Goal: Task Accomplishment & Management: Manage account settings

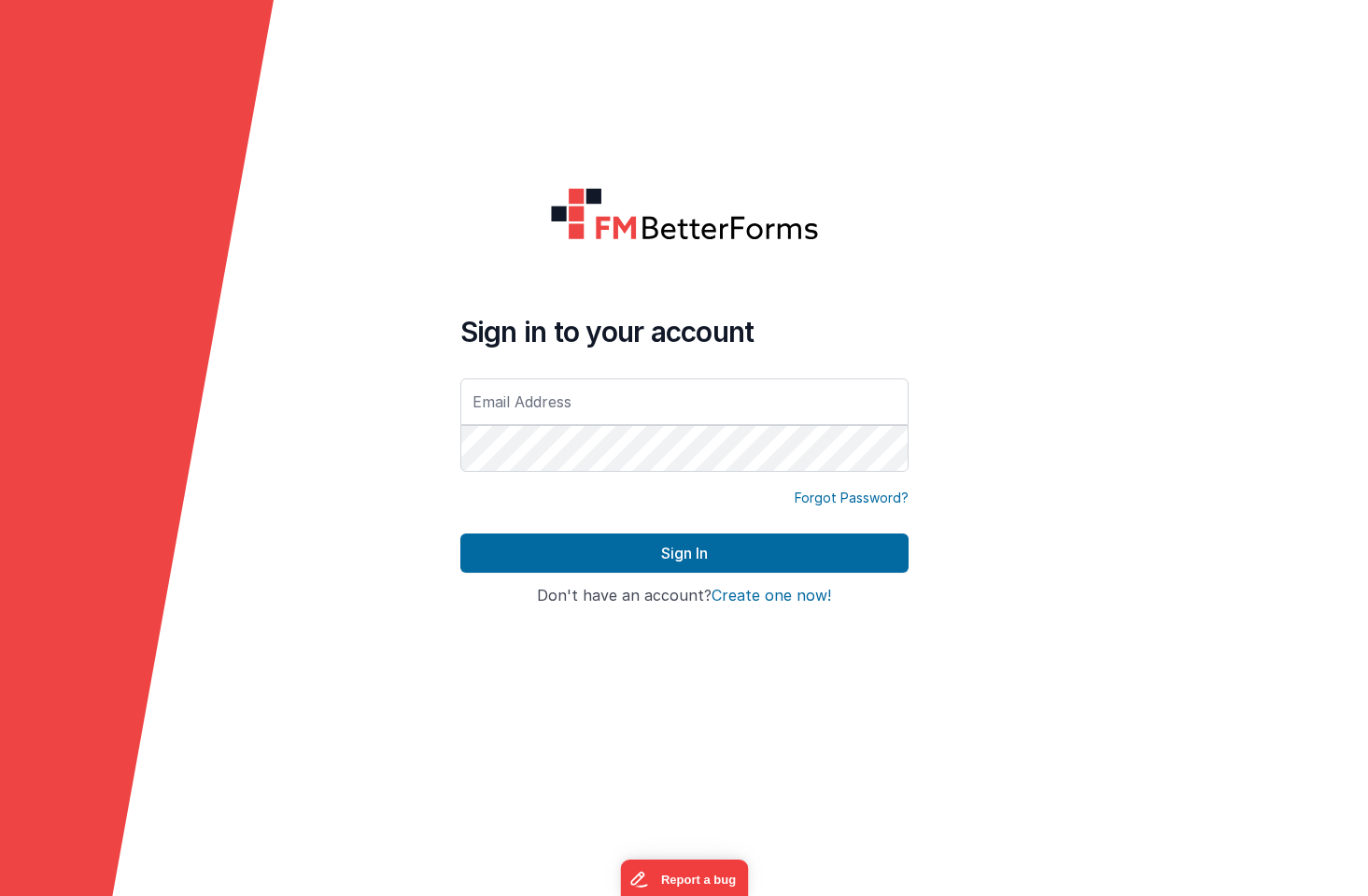
click at [510, 406] on input "text" at bounding box center [684, 402] width 449 height 47
click at [467, 405] on input "text" at bounding box center [684, 402] width 449 height 47
click at [518, 411] on input "text" at bounding box center [684, 402] width 449 height 47
type input "[EMAIL_ADDRESS][DOMAIN_NAME]"
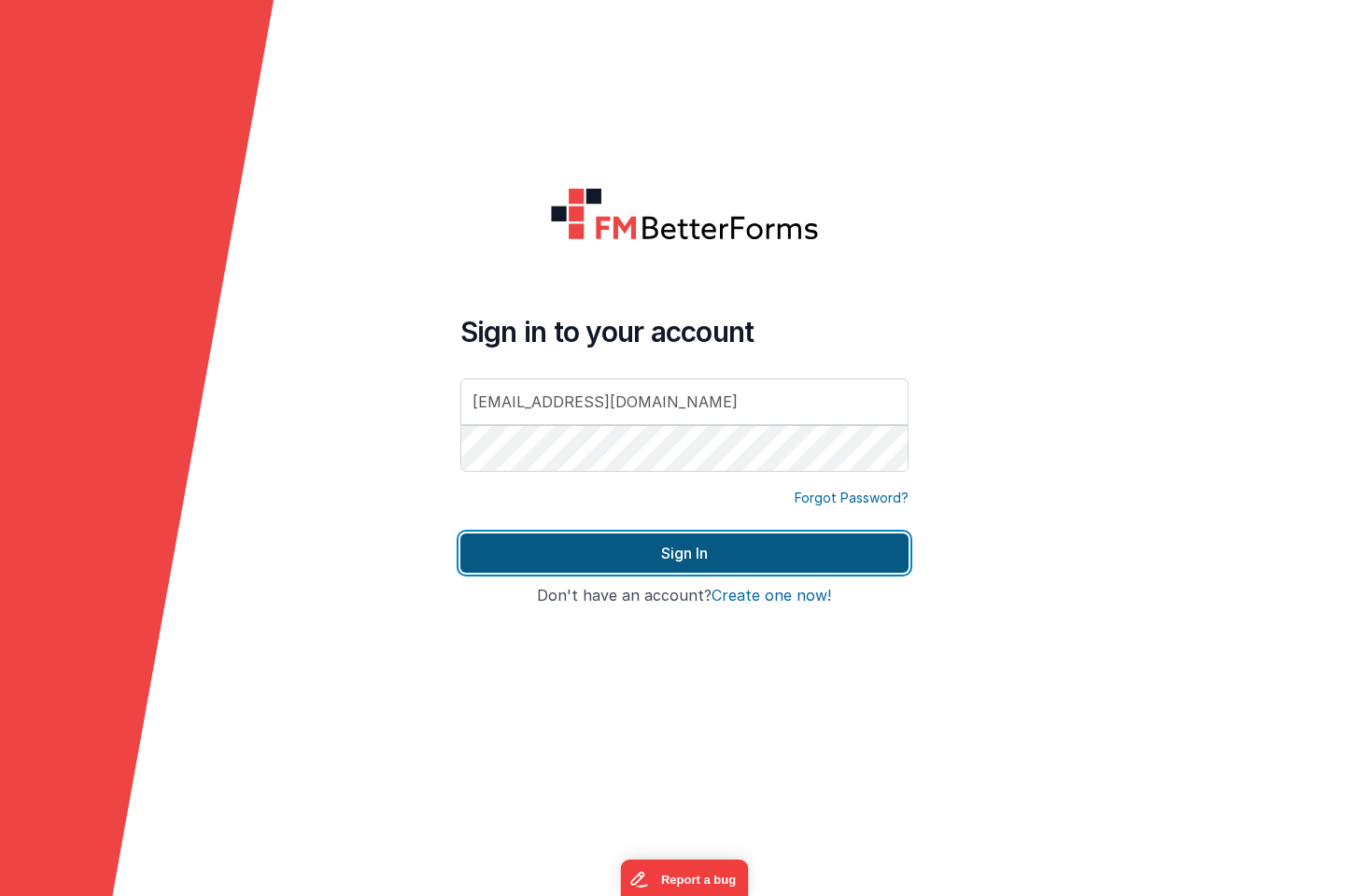
click at [680, 557] on button "Sign In" at bounding box center [684, 553] width 449 height 39
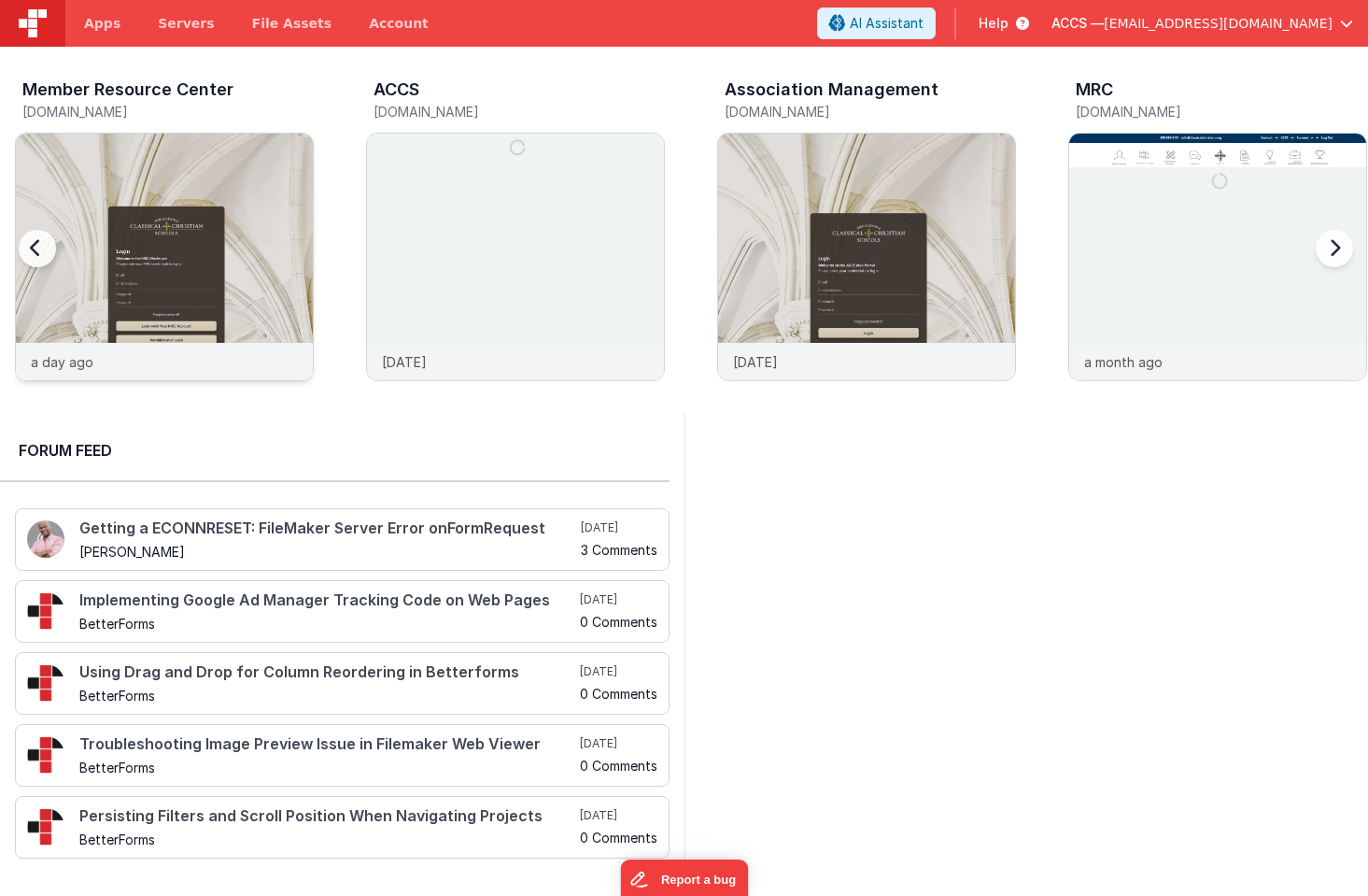
click at [271, 292] on img at bounding box center [164, 282] width 297 height 297
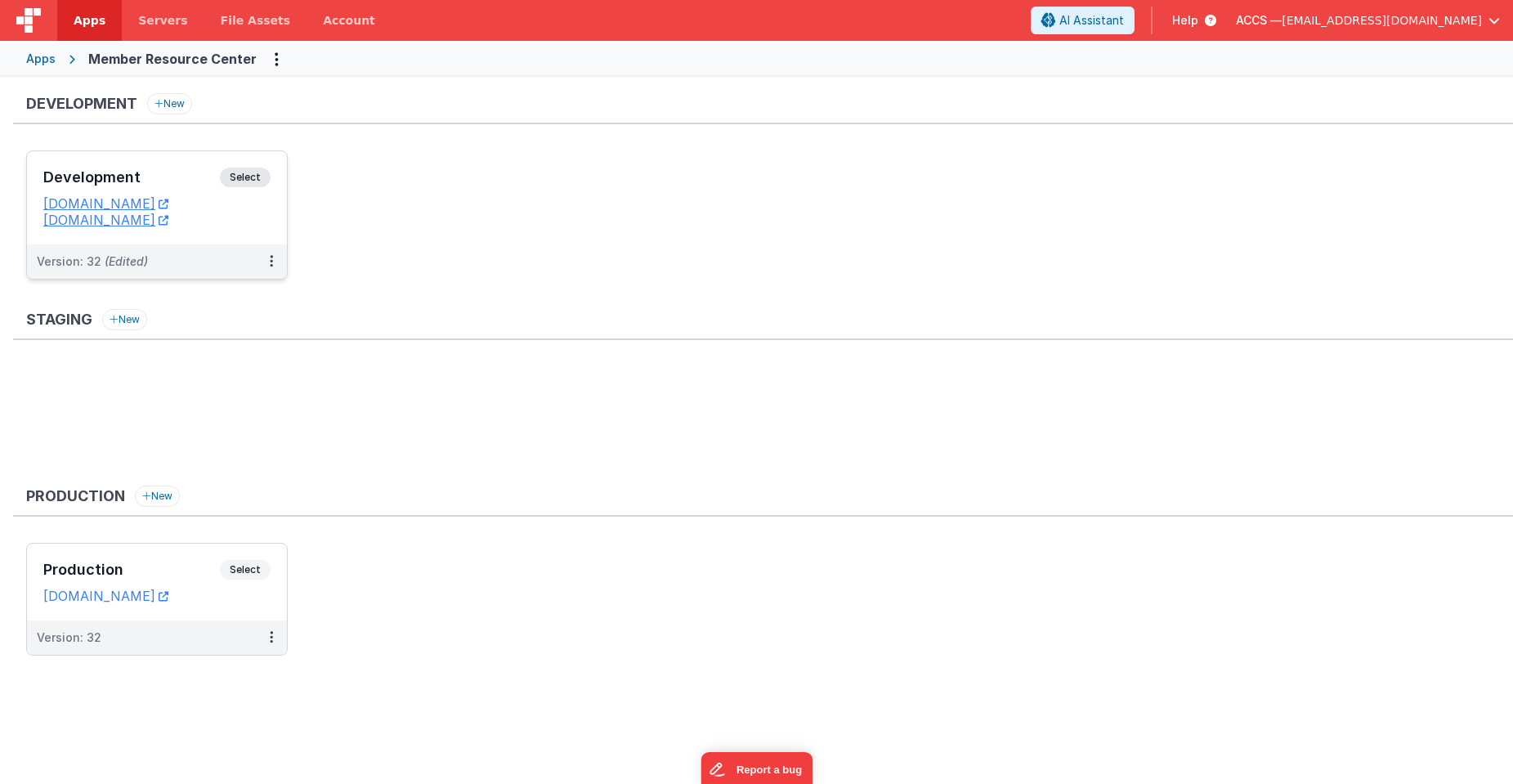
click at [189, 167] on div "Development Select URLs [DOMAIN_NAME] [DOMAIN_NAME]" at bounding box center [157, 197] width 260 height 93
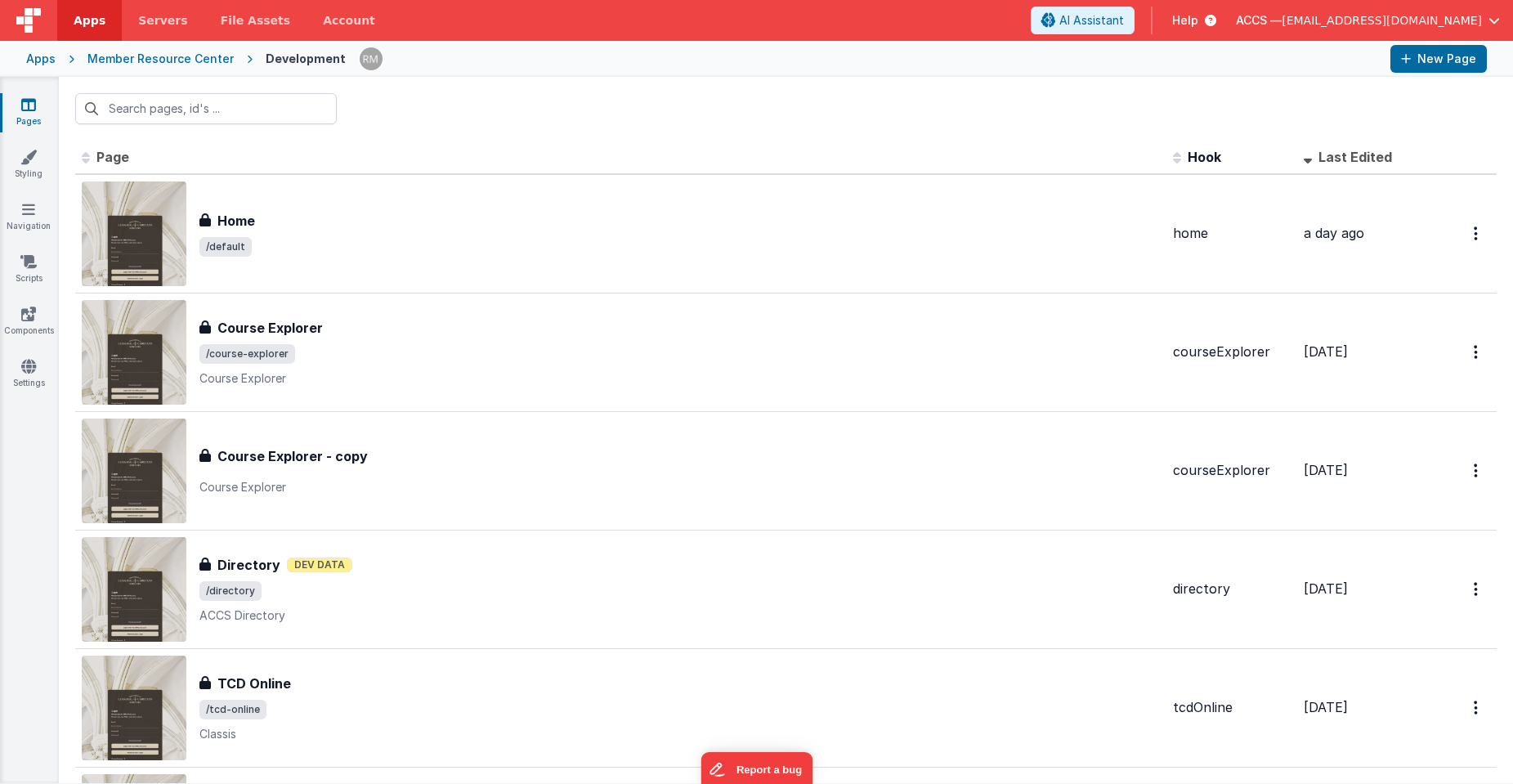
click at [1197, 152] on span "Last Edited" at bounding box center [1356, 156] width 74 height 16
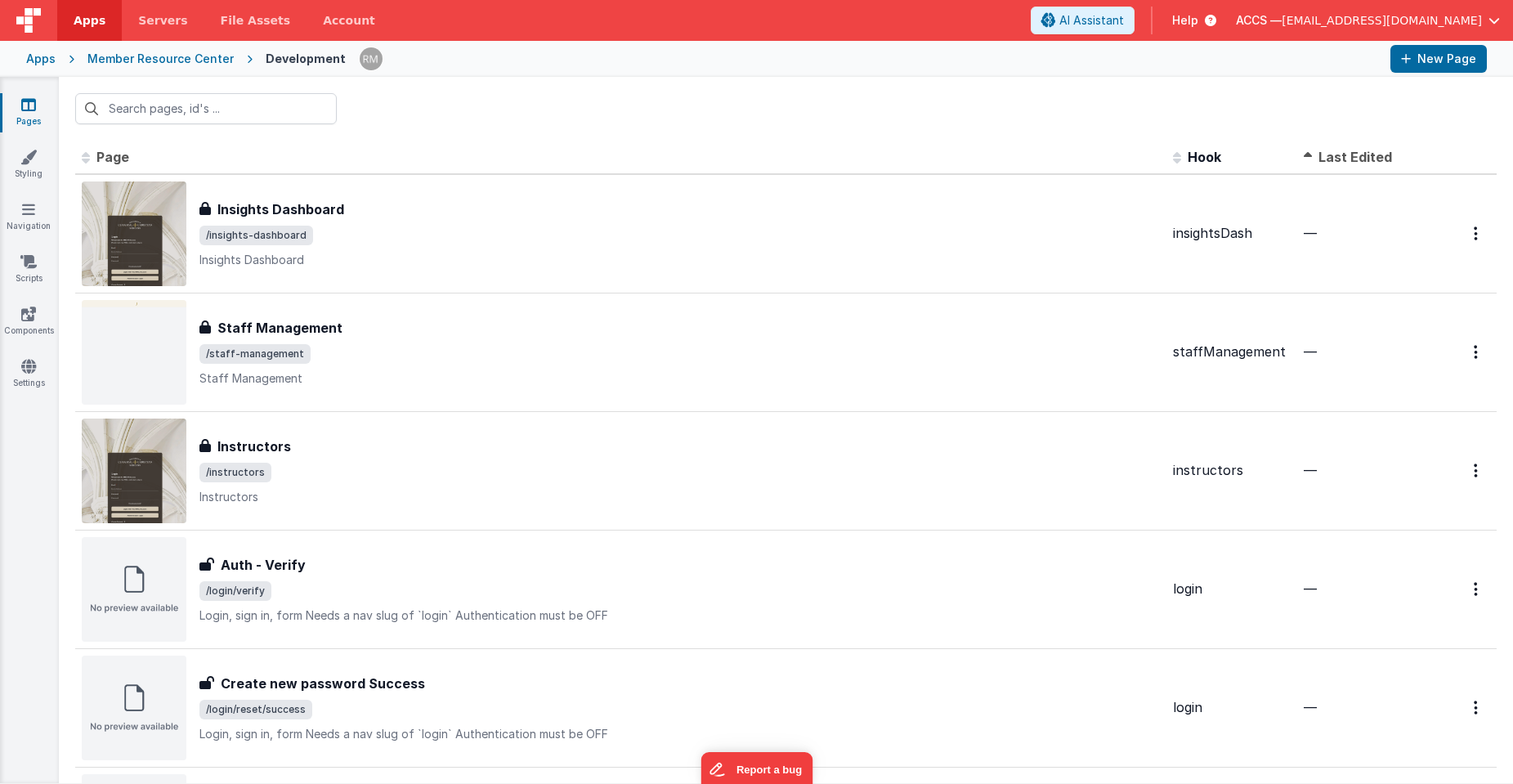
click at [1197, 152] on span "Last Edited" at bounding box center [1356, 156] width 74 height 16
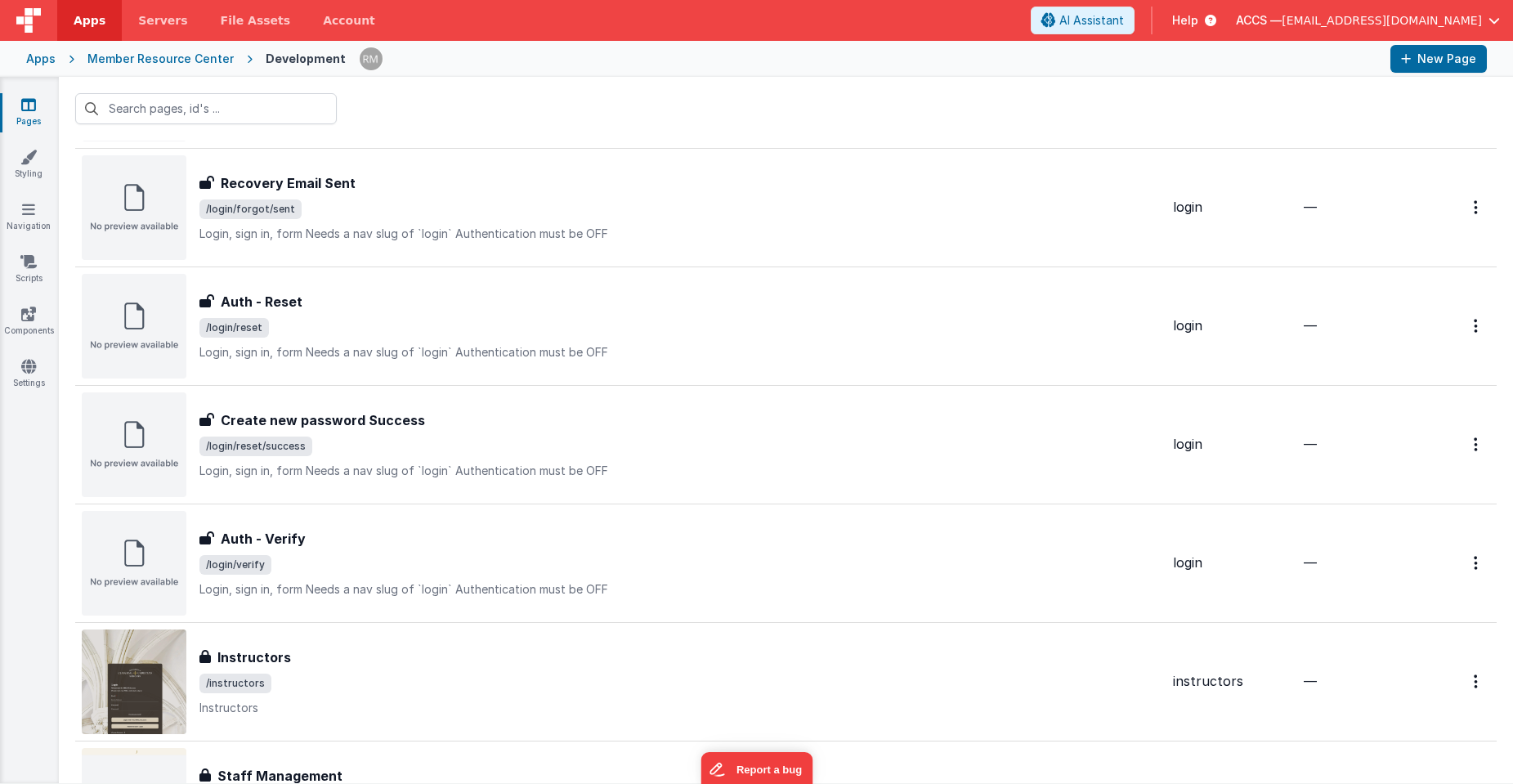
scroll to position [2551, 0]
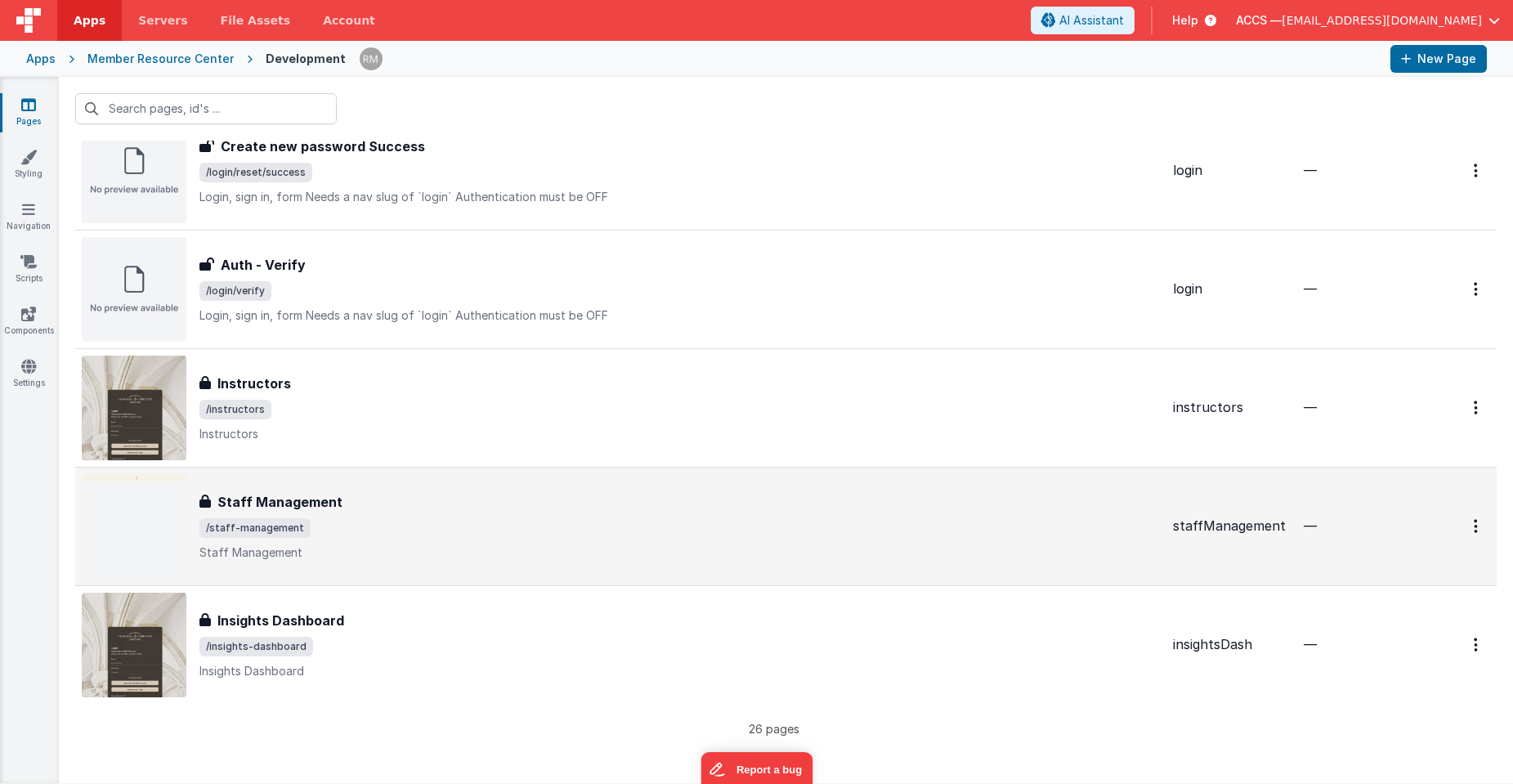
click at [845, 490] on div "Staff Management Staff Management /staff-management Staff Management" at bounding box center [621, 526] width 1079 height 104
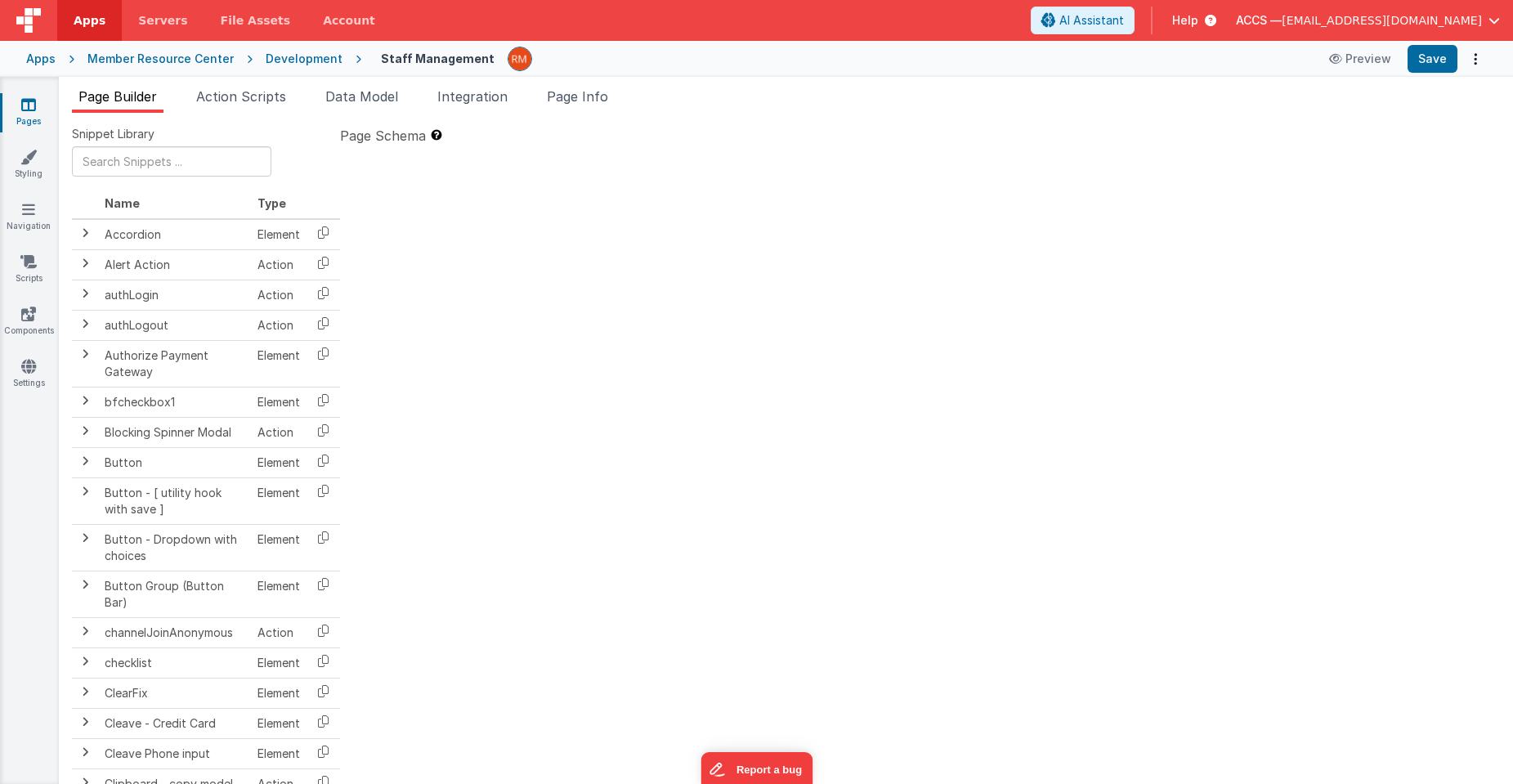
click at [25, 109] on icon at bounding box center [28, 104] width 15 height 16
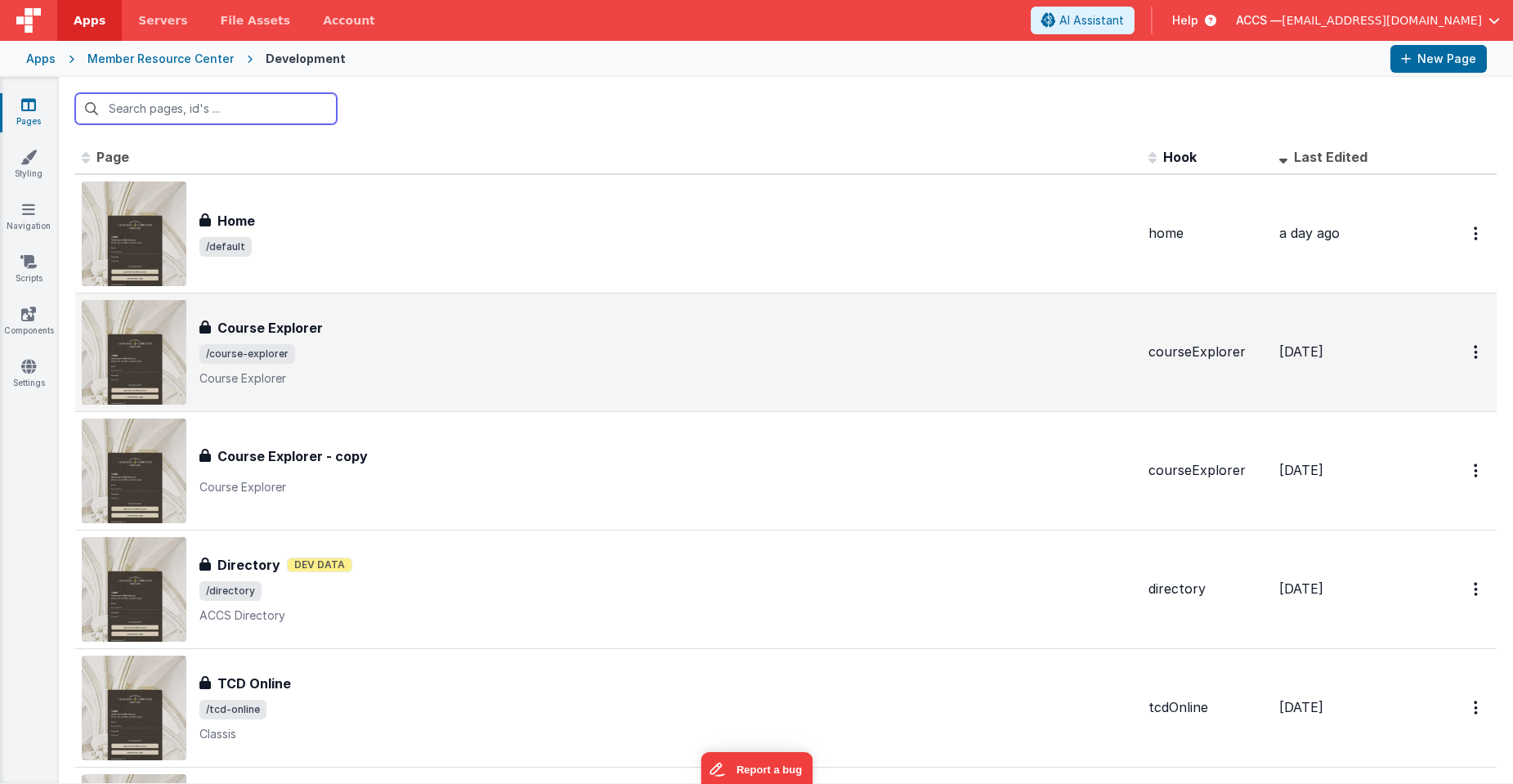
scroll to position [10, 0]
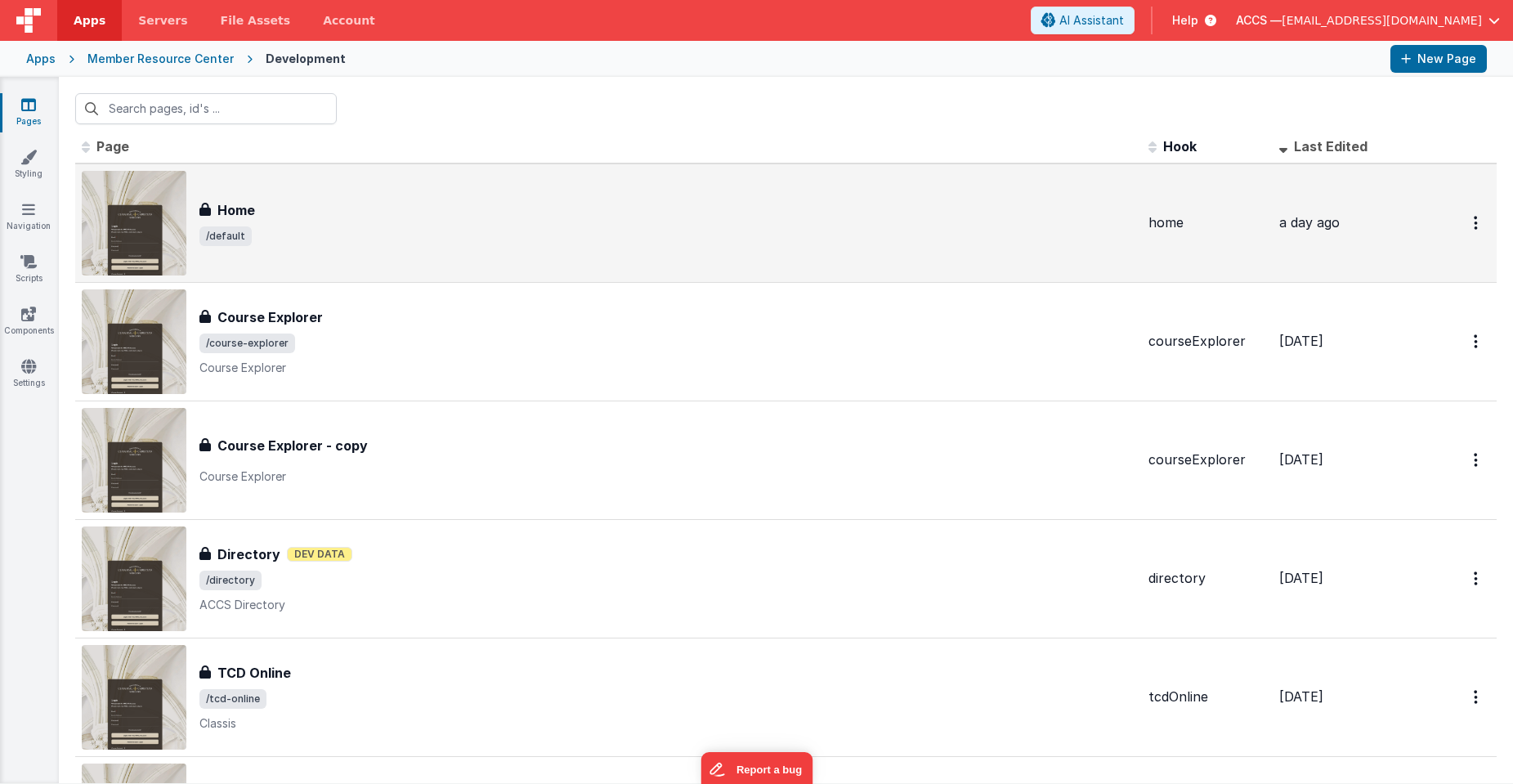
click at [304, 237] on span "/default" at bounding box center [667, 236] width 936 height 20
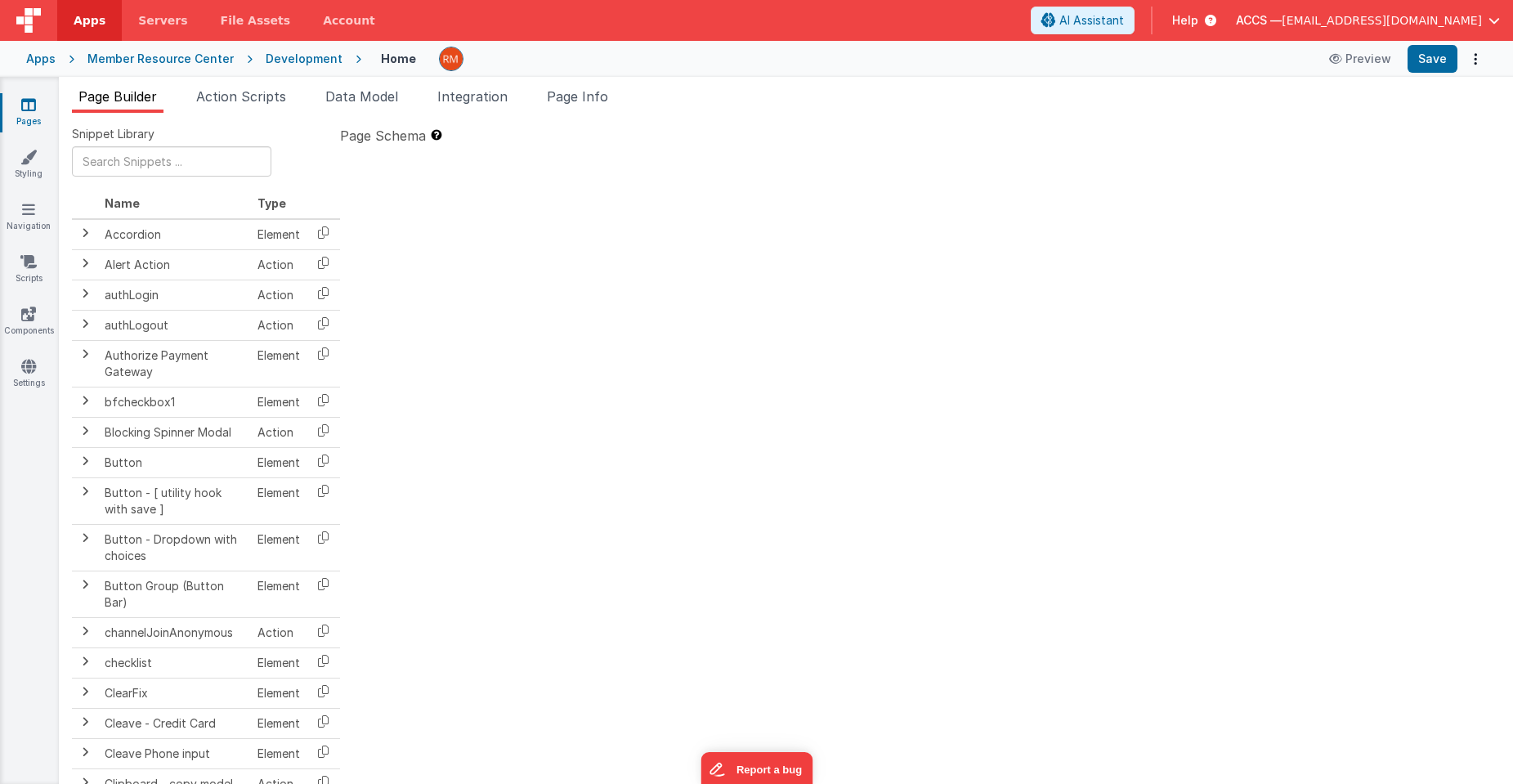
click at [1197, 22] on span "[EMAIL_ADDRESS][DOMAIN_NAME]" at bounding box center [1382, 20] width 200 height 16
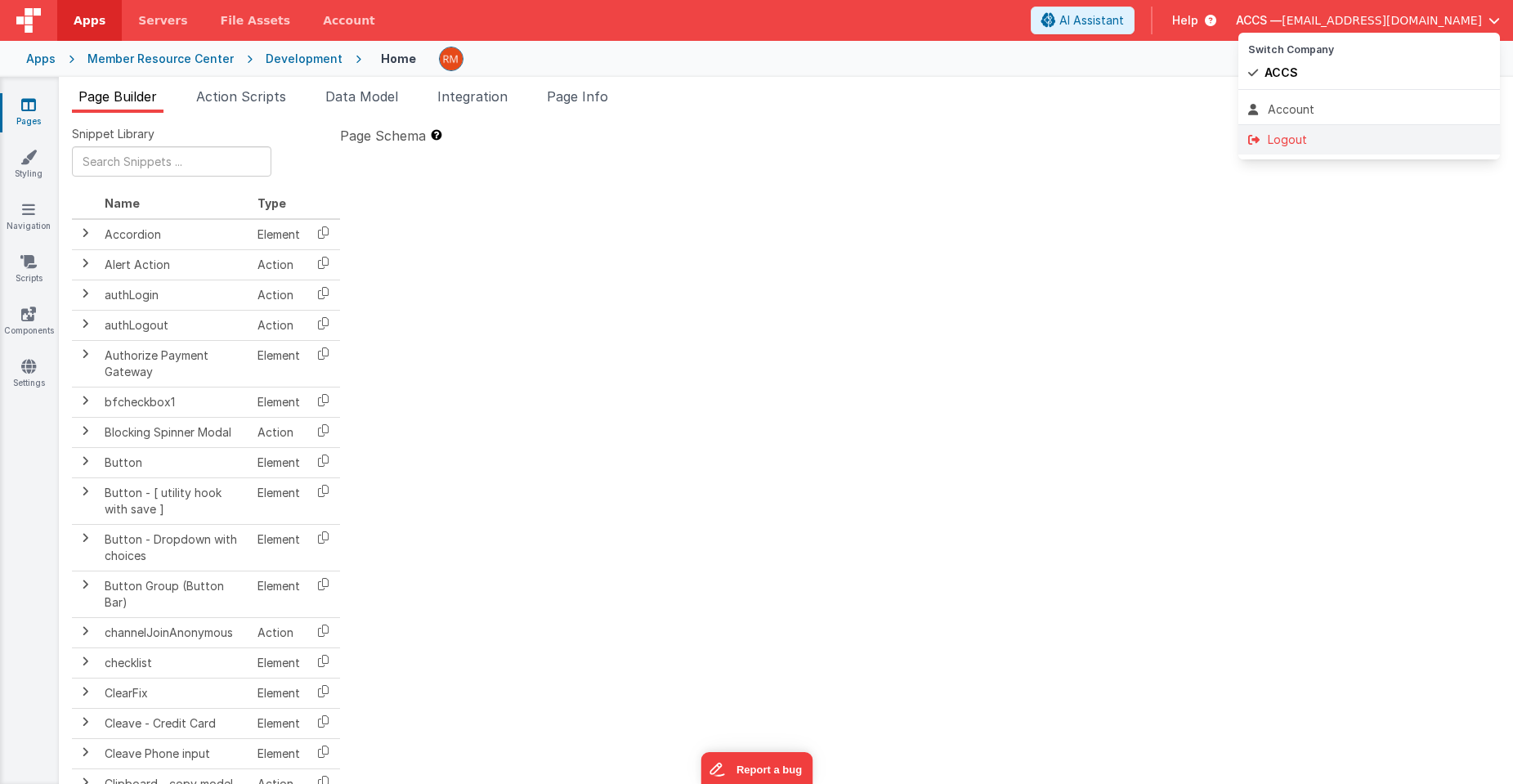
click at [1197, 140] on div "Logout" at bounding box center [1368, 139] width 242 height 16
